Goal: Transaction & Acquisition: Purchase product/service

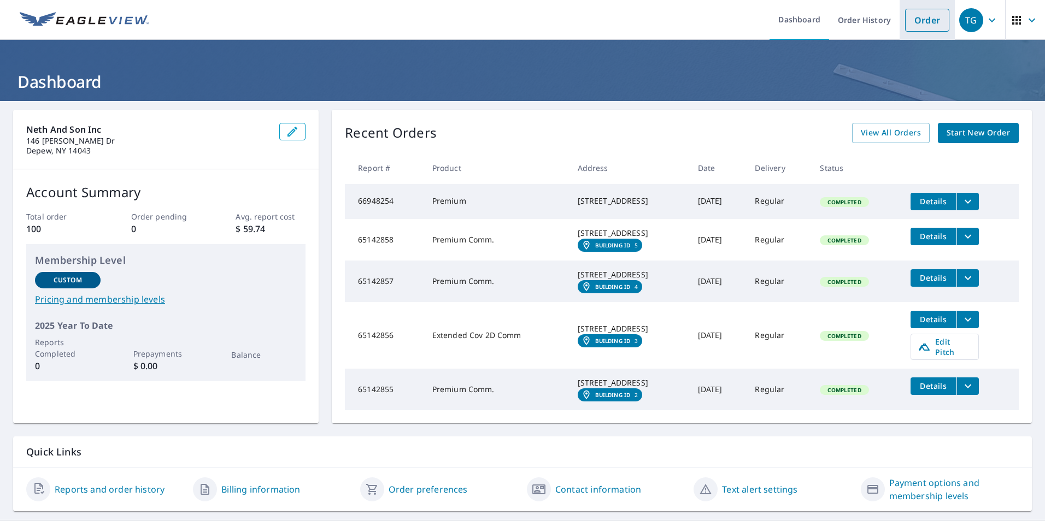
click at [923, 21] on link "Order" at bounding box center [927, 20] width 44 height 23
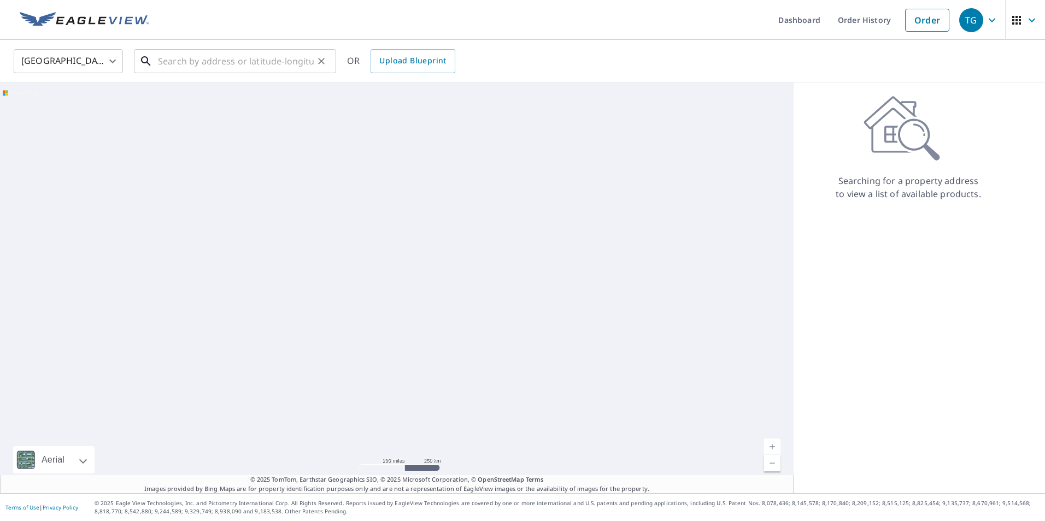
click at [197, 62] on input "text" at bounding box center [236, 61] width 156 height 31
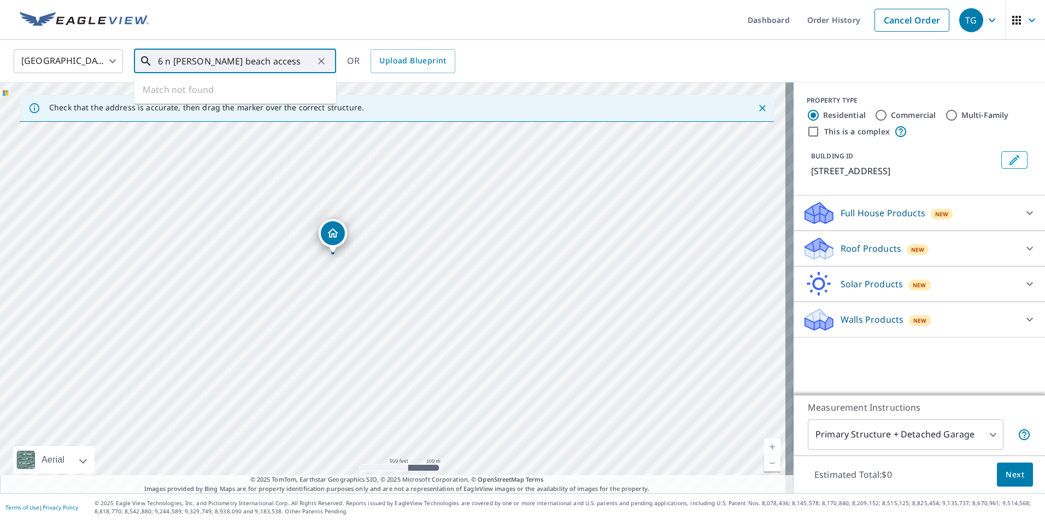
click at [282, 58] on input "6 n [PERSON_NAME] beach access" at bounding box center [236, 61] width 156 height 31
type input "6 n [PERSON_NAME] beach access irving ny"
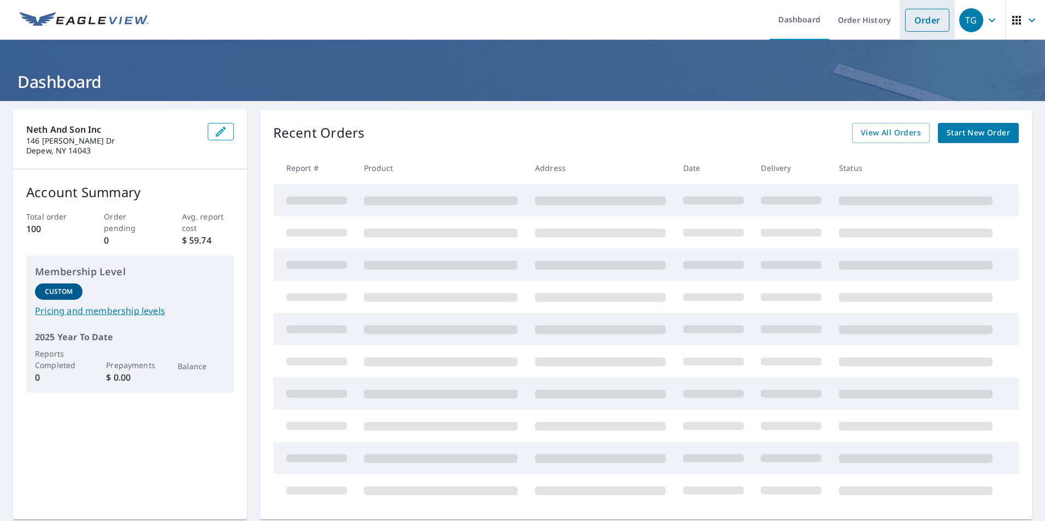
click at [918, 20] on link "Order" at bounding box center [927, 20] width 44 height 23
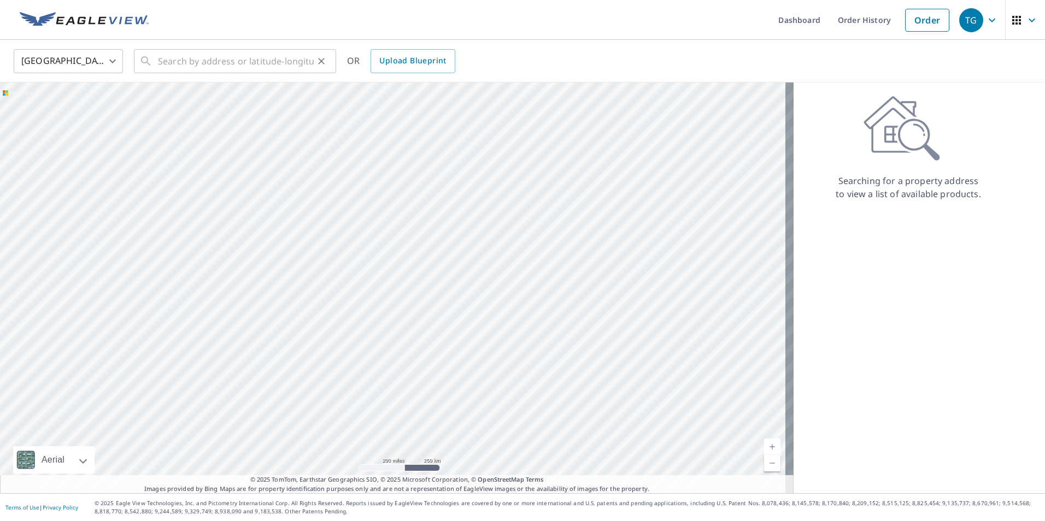
click at [155, 57] on div "​" at bounding box center [235, 61] width 202 height 24
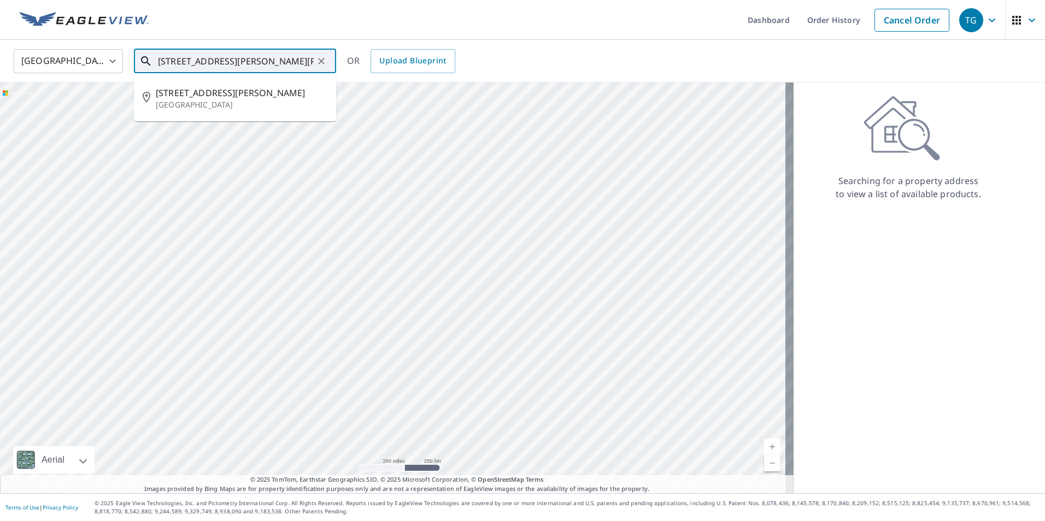
type input "[STREET_ADDRESS][PERSON_NAME][PERSON_NAME]"
